Goal: Task Accomplishment & Management: Use online tool/utility

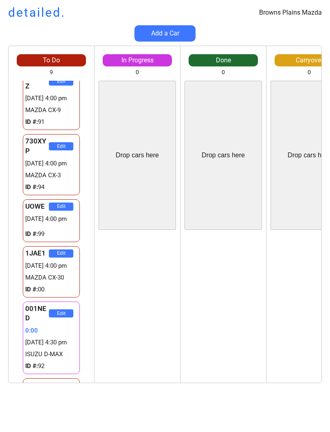
scroll to position [169, 0]
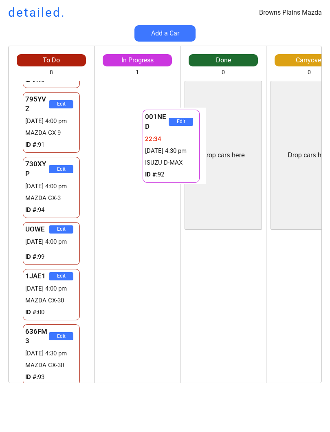
click at [166, 290] on div "001NED Edit 22:36 [DATE] 4:30 pm ISUZU D-MAX ID #: 92" at bounding box center [138, 232] width 86 height 302
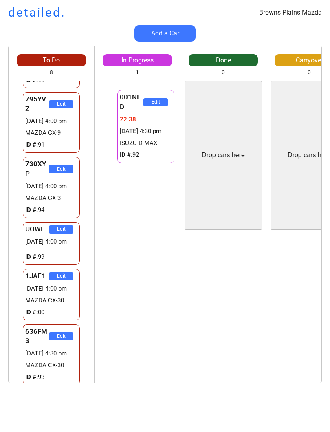
click at [131, 201] on div "001NED Edit 22:39 [DATE] 4:30 pm ISUZU D-MAX ID #: 92" at bounding box center [138, 232] width 86 height 302
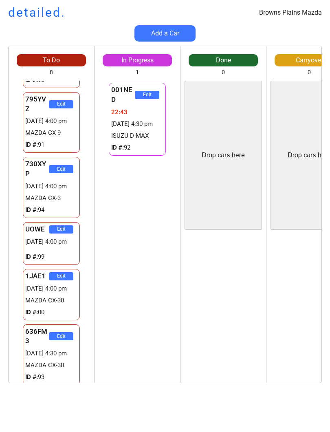
click at [134, 216] on div "001NED Edit 22:43 [DATE] 4:30 pm ISUZU D-MAX ID #: 92" at bounding box center [138, 232] width 86 height 302
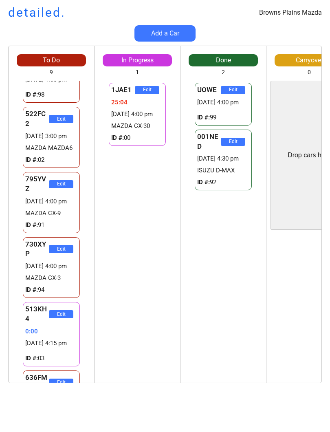
scroll to position [196, 0]
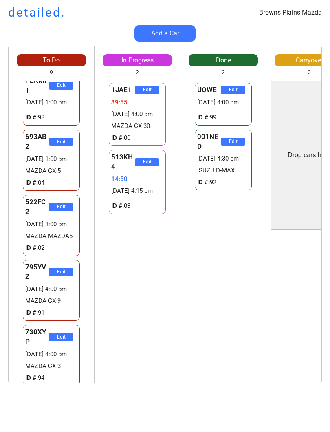
click at [147, 268] on div "1JAE1 Edit 39:55 [DATE] 4:00 pm MAZDA CX-30 ID #: 00 513KH4 Edit 14:50 [DATE] 4…" at bounding box center [138, 232] width 86 height 302
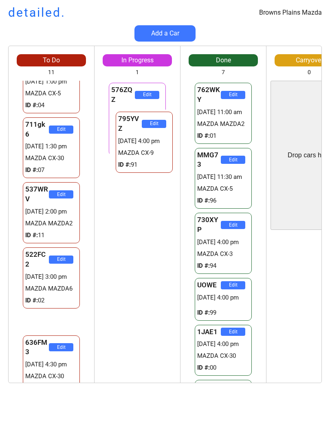
scroll to position [306, 0]
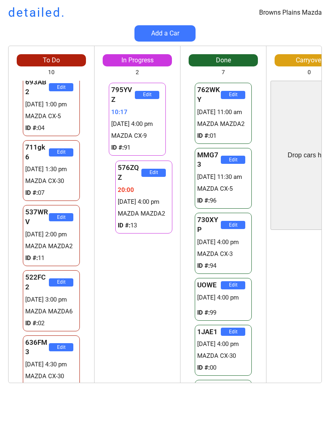
click at [137, 256] on div "795YVZ Edit 10:17 [DATE] 4:00 pm MAZDA CX-9 ID #: 91 576ZQZ Edit 20:02 [DATE] 4…" at bounding box center [138, 232] width 86 height 302
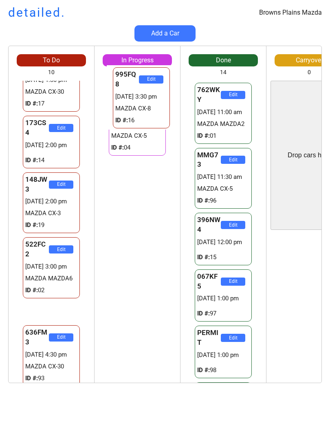
scroll to position [260, 0]
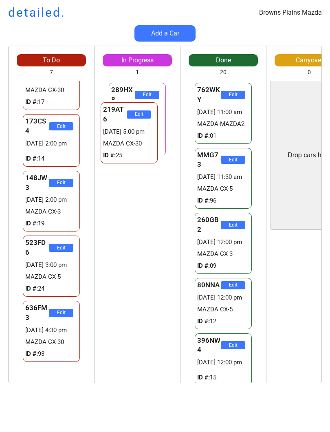
scroll to position [76, 0]
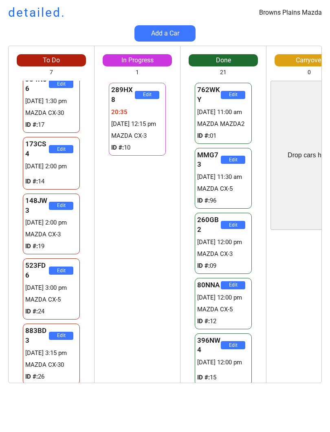
click at [97, 156] on div "289HX8 Edit 20:35 [DATE] 12:15 pm MAZDA CX-3 ID #: 10" at bounding box center [138, 119] width 86 height 77
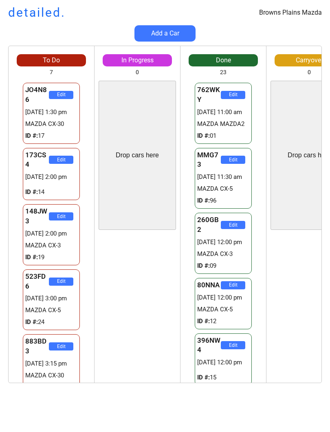
scroll to position [0, 0]
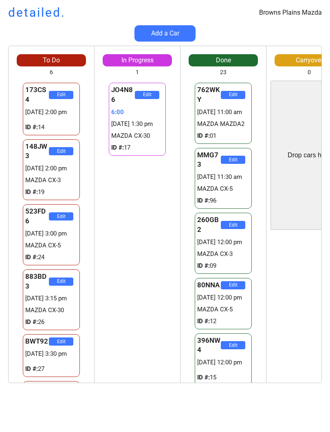
click at [316, 308] on div "Edit" at bounding box center [310, 308] width 86 height 149
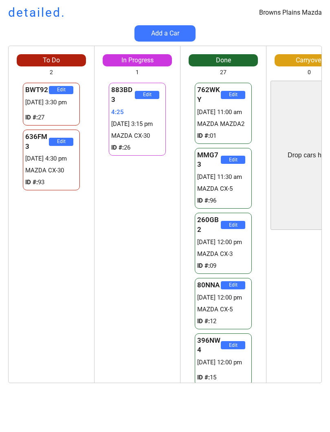
click at [148, 253] on div "883BD3 Edit 4:25 [DATE] 3:15 pm MAZDA CX-30 ID #: 26 883BD3 Edit 4:25 [DATE] 3:…" at bounding box center [138, 232] width 86 height 302
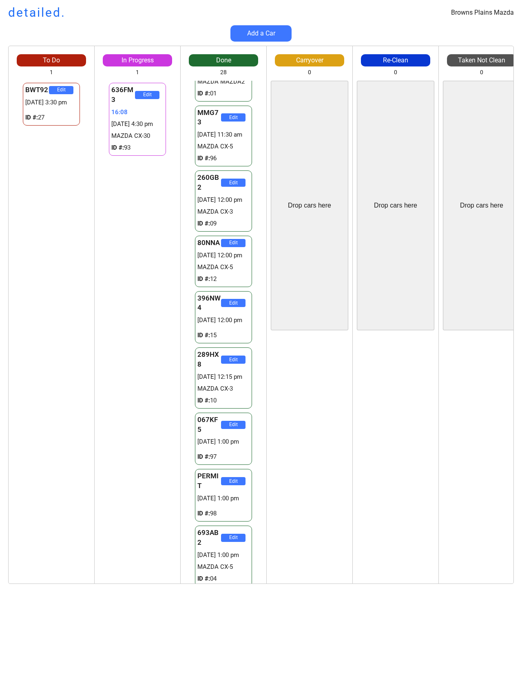
scroll to position [42, 0]
